Goal: Task Accomplishment & Management: Manage account settings

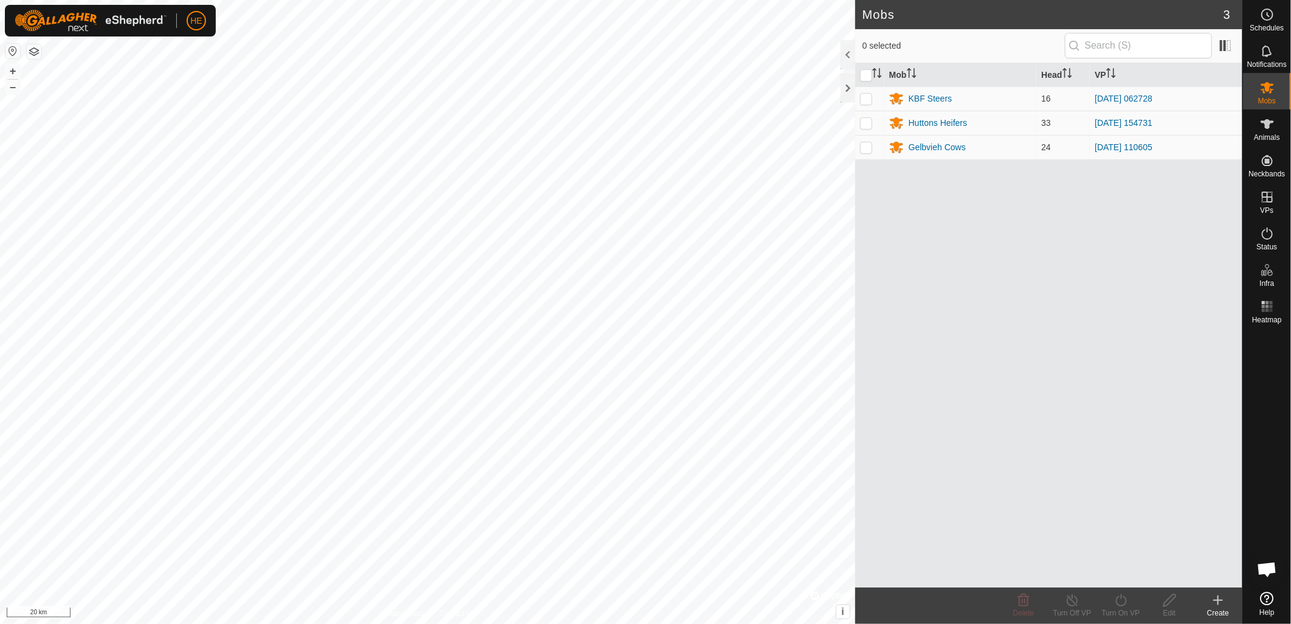
scroll to position [576, 0]
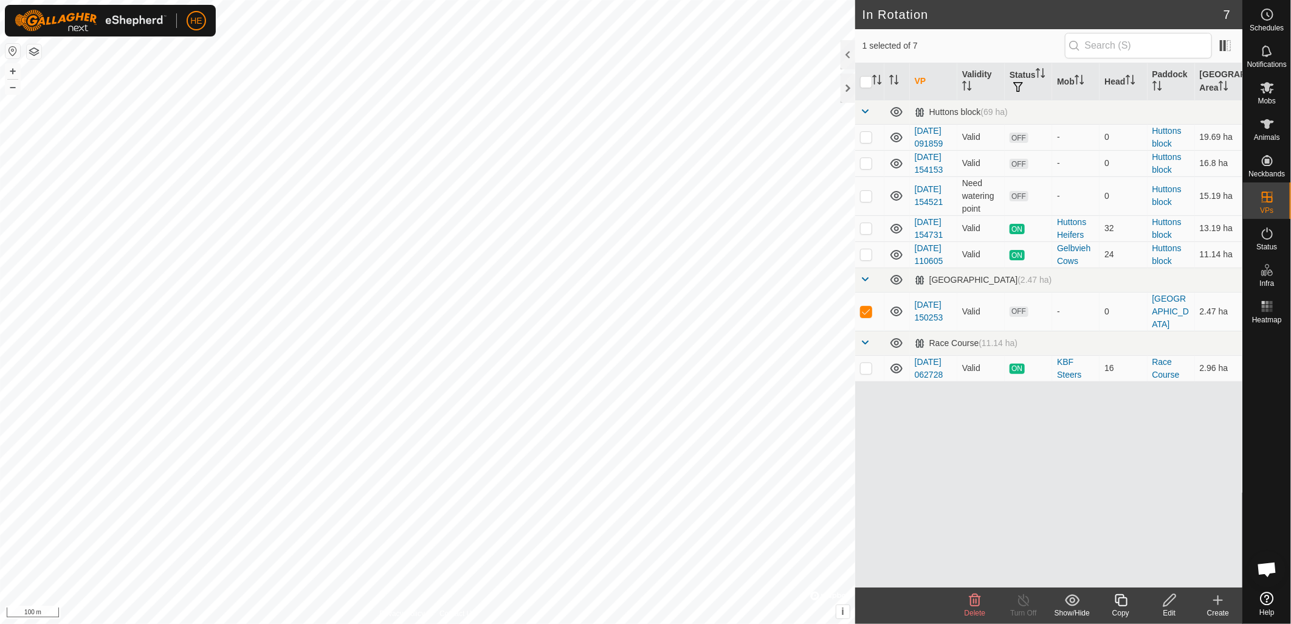
scroll to position [576, 0]
click at [976, 604] on icon at bounding box center [975, 600] width 15 height 15
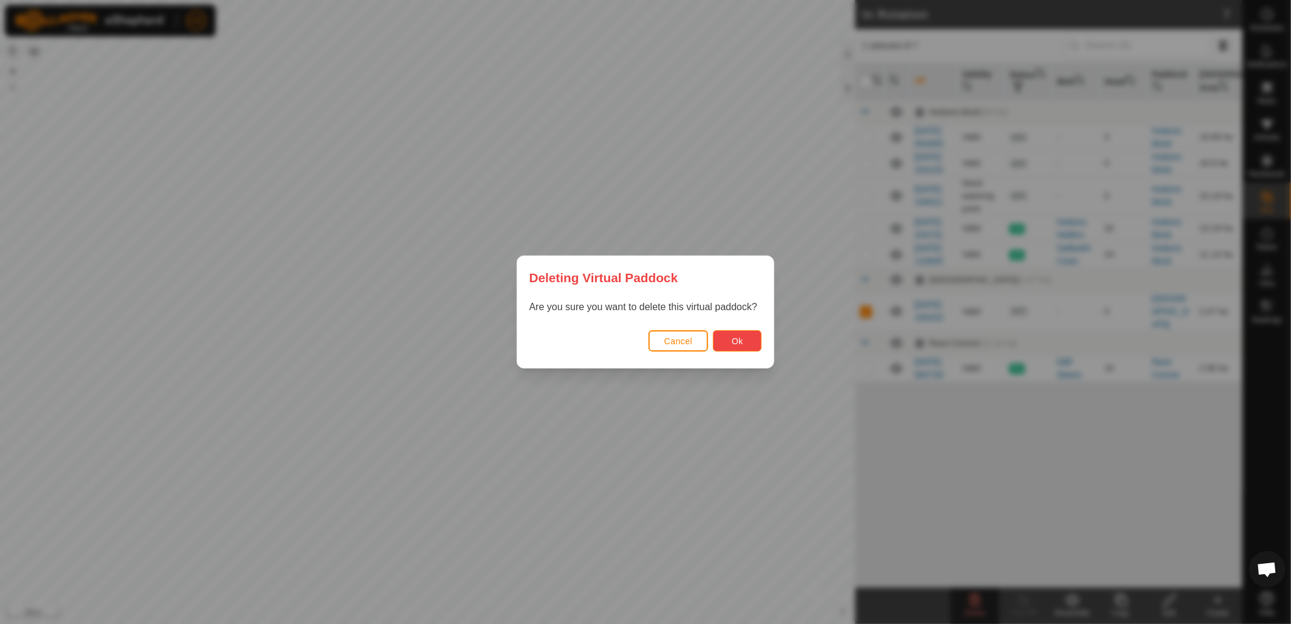
click at [748, 339] on button "Ok" at bounding box center [737, 340] width 49 height 21
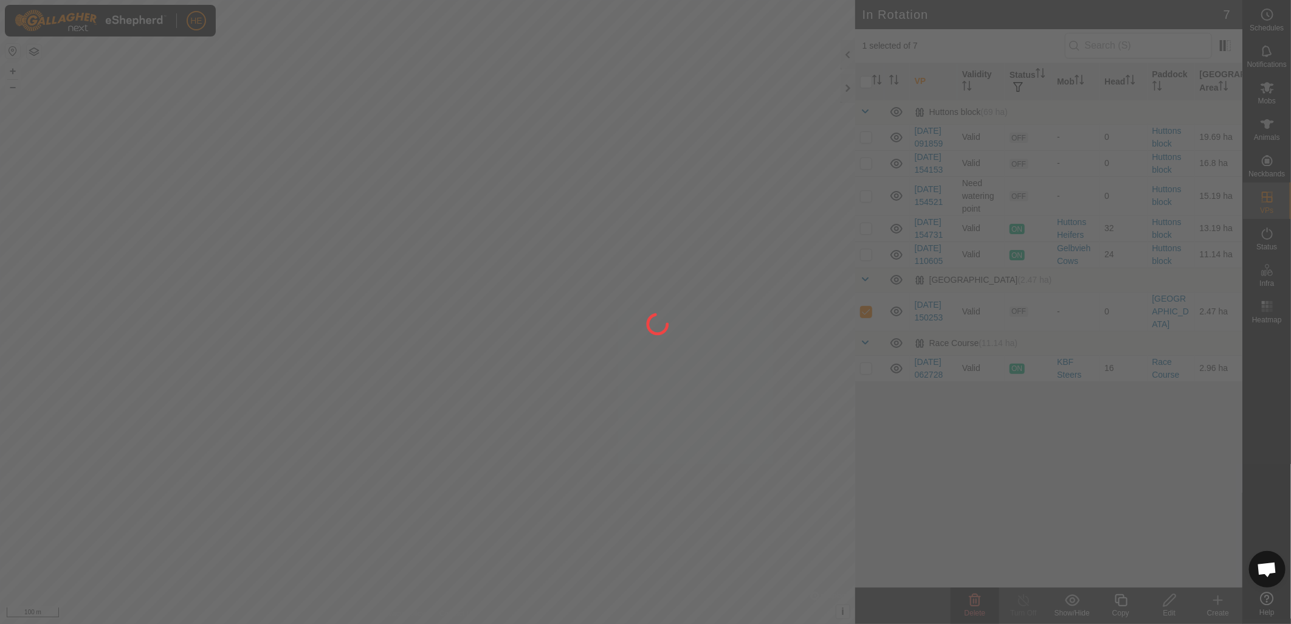
checkbox input "false"
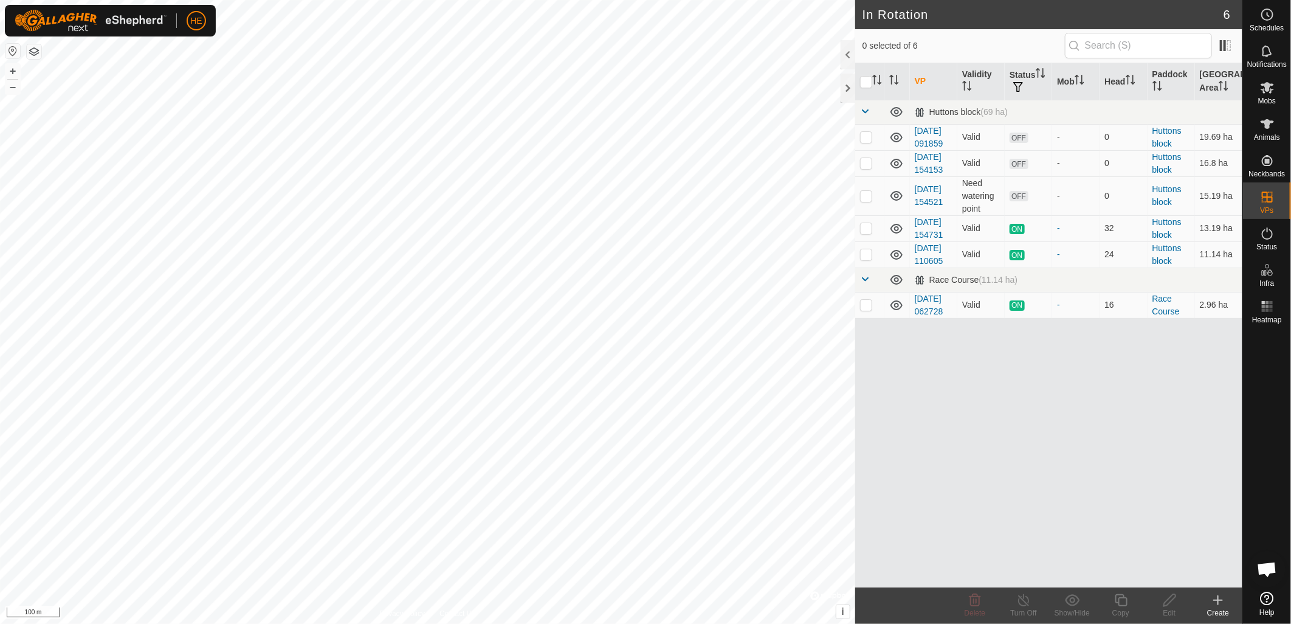
scroll to position [576, 0]
click at [1268, 92] on icon at bounding box center [1267, 87] width 15 height 15
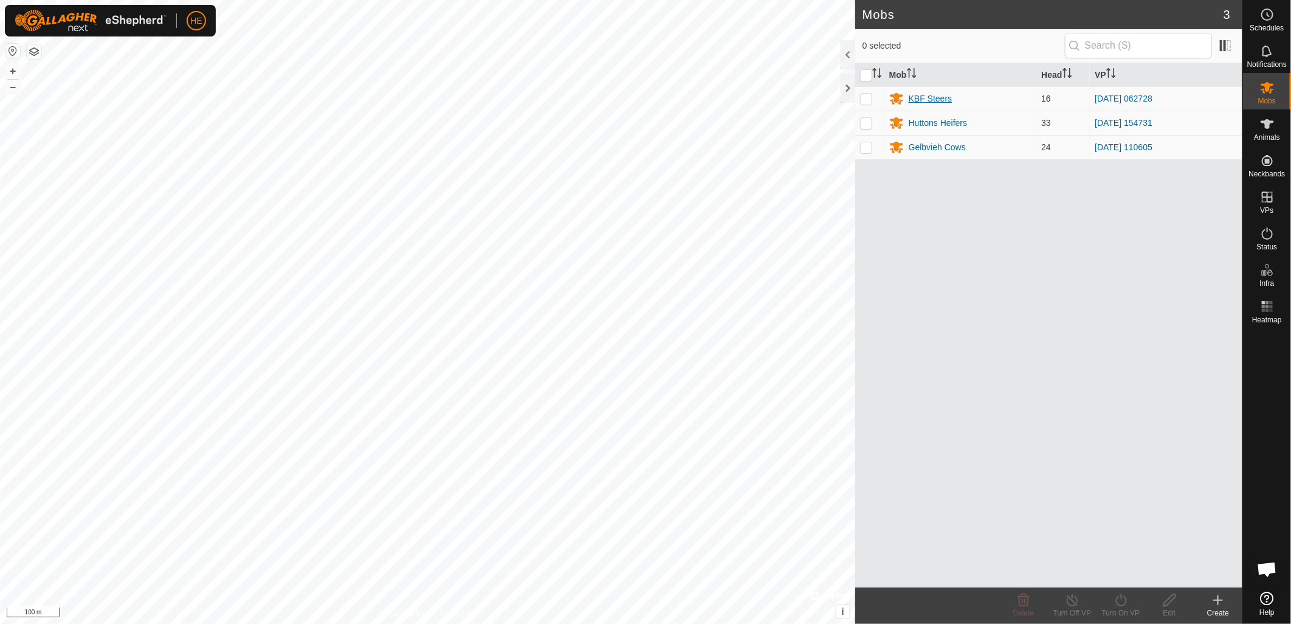
click at [925, 100] on div "KBF Steers" at bounding box center [931, 98] width 44 height 13
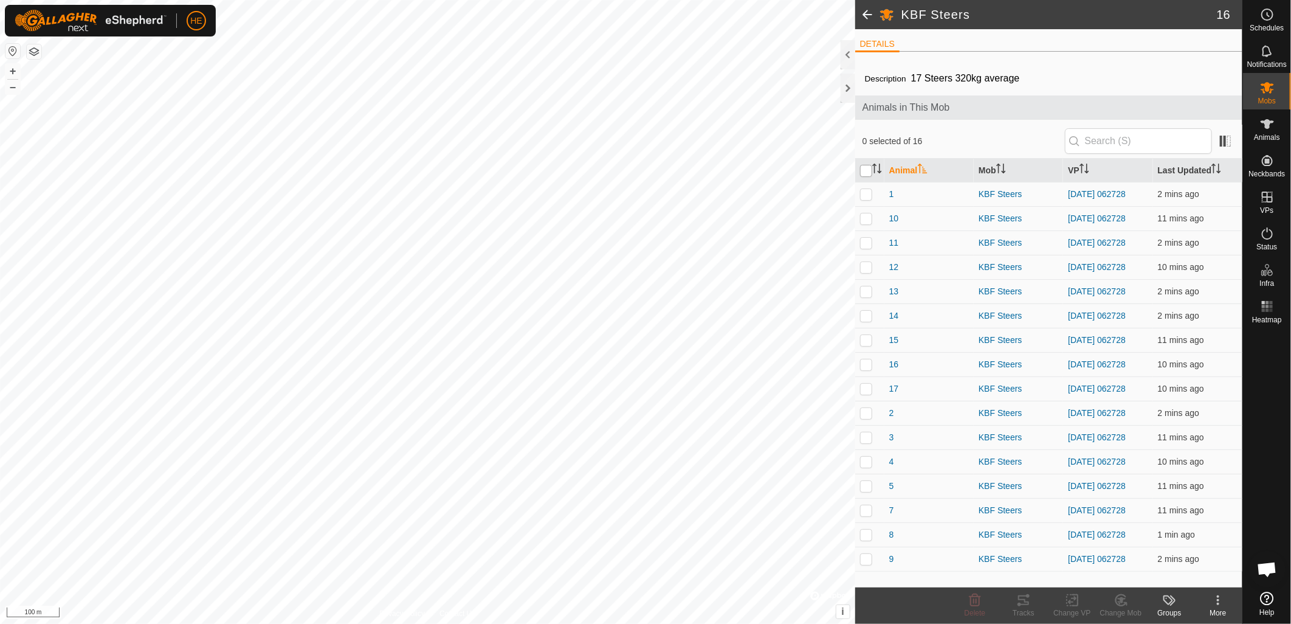
click at [867, 174] on input "checkbox" at bounding box center [866, 171] width 12 height 12
checkbox input "true"
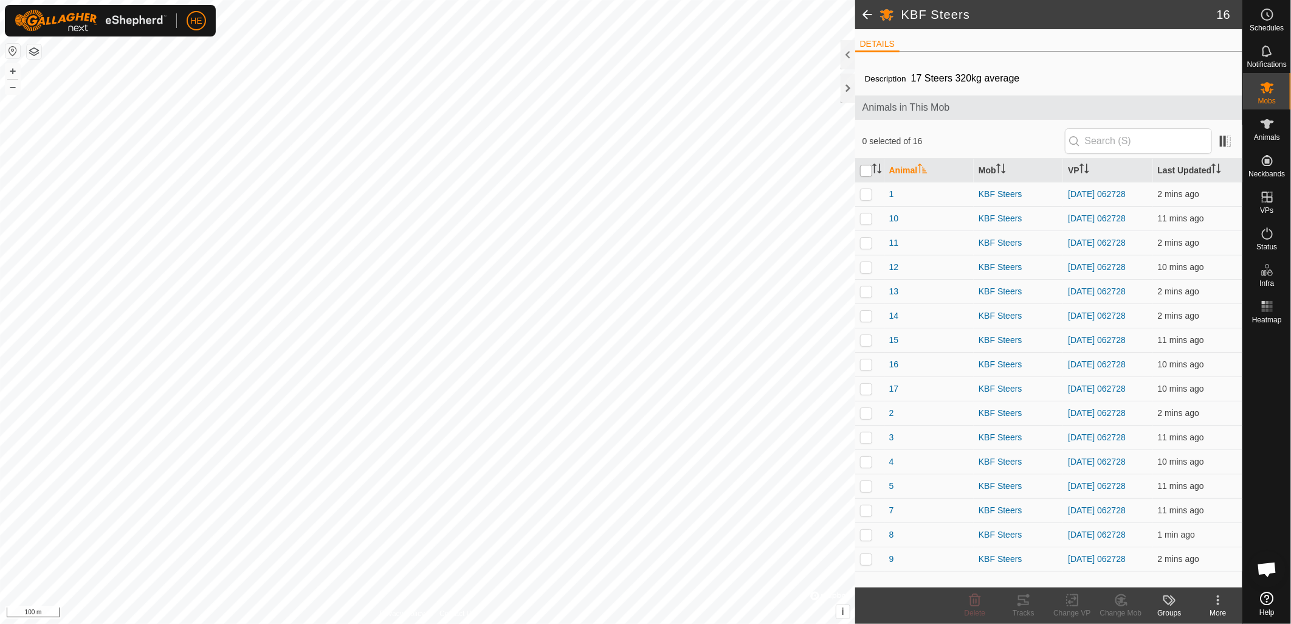
checkbox input "true"
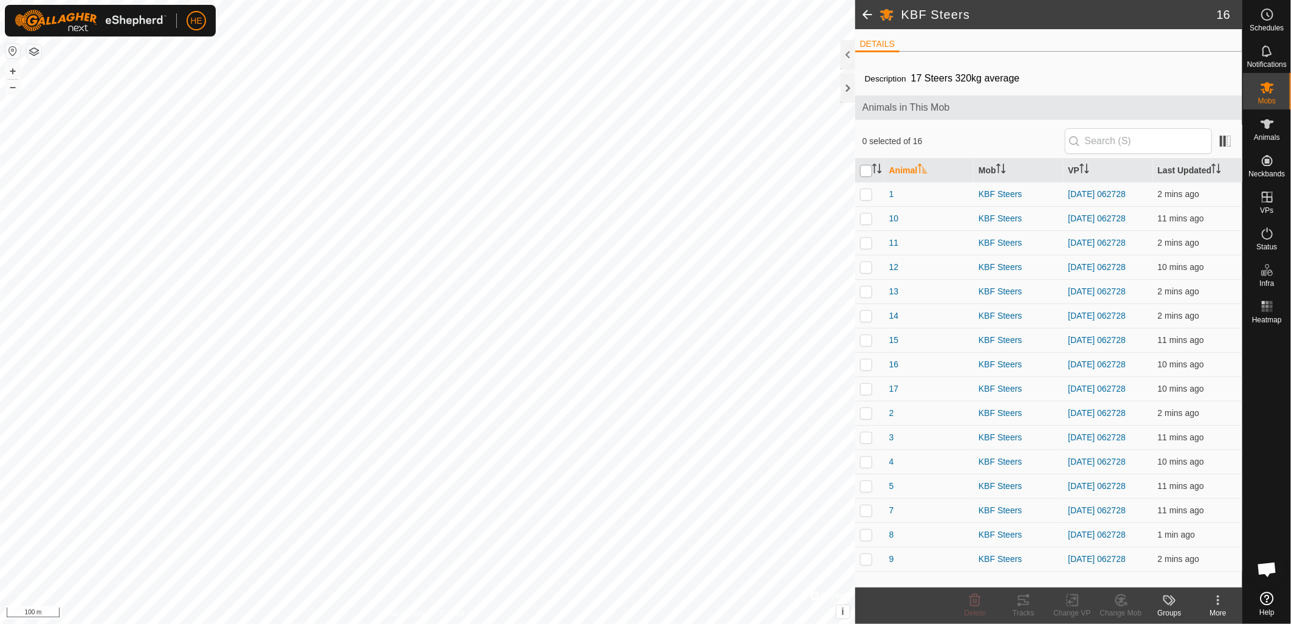
checkbox input "true"
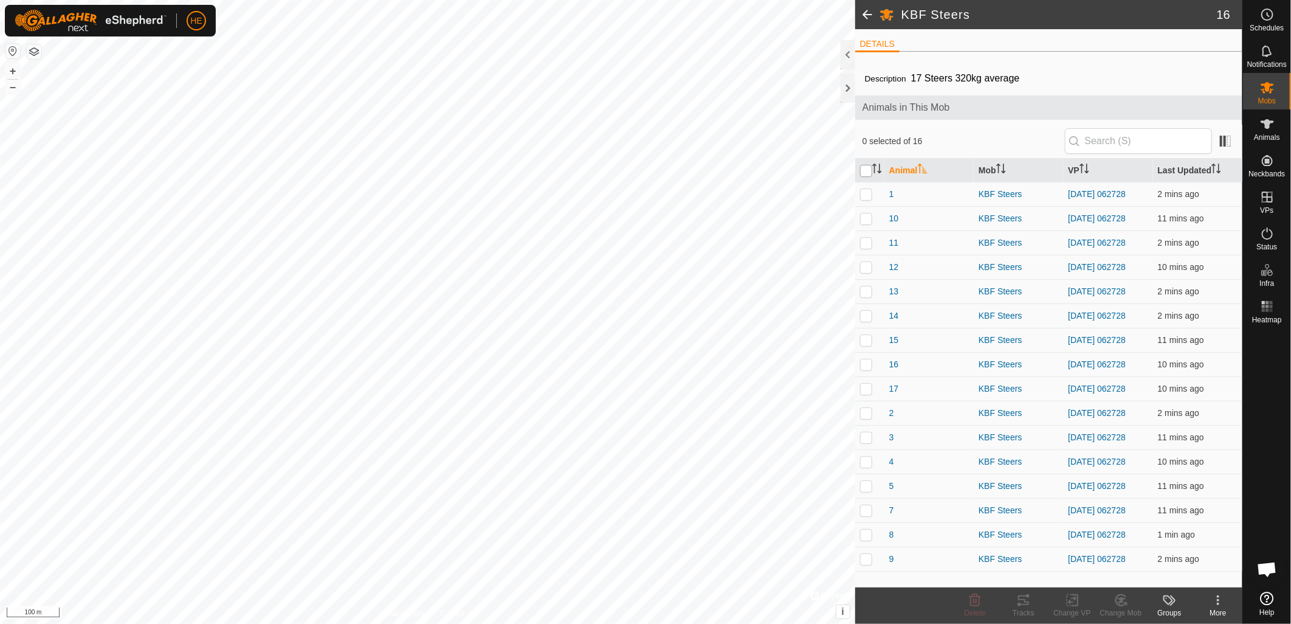
checkbox input "true"
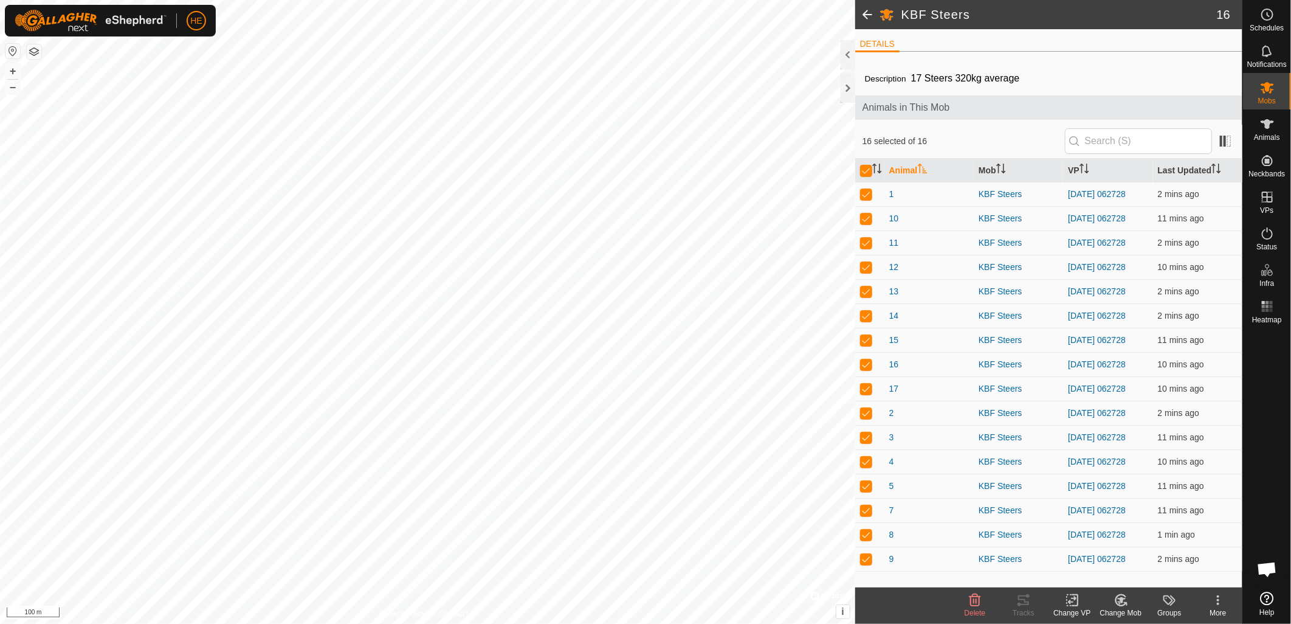
click at [1071, 605] on icon at bounding box center [1072, 600] width 15 height 15
click at [1091, 575] on link "Turn Off VP" at bounding box center [1108, 574] width 120 height 24
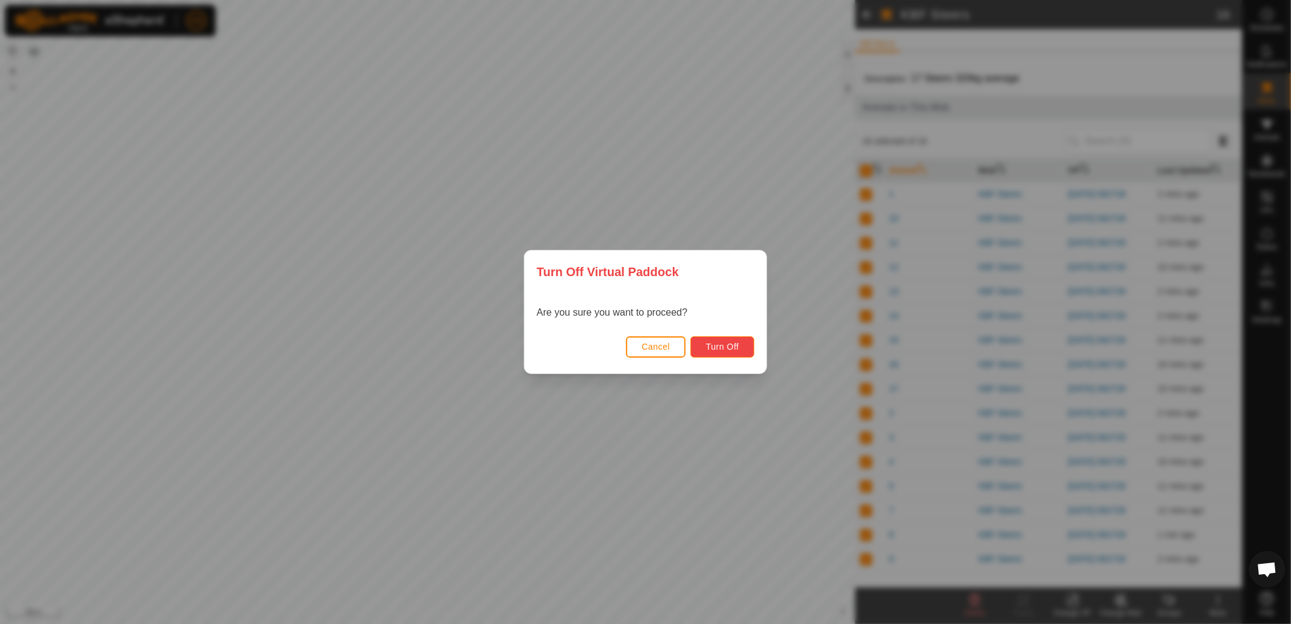
click at [722, 350] on span "Turn Off" at bounding box center [722, 347] width 33 height 10
